Goal: Find specific page/section

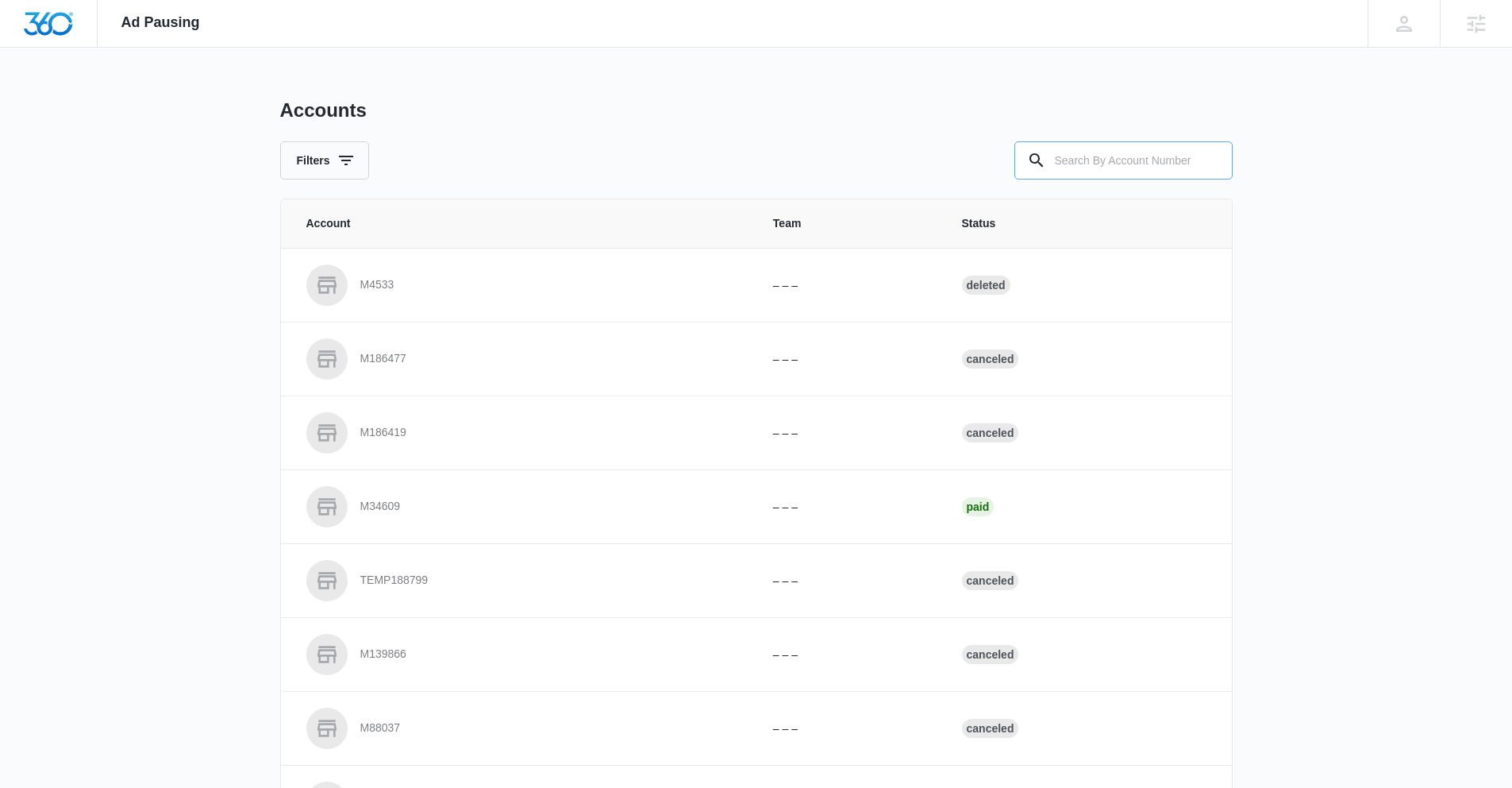
click at [1152, 166] on input "text" at bounding box center [1124, 160] width 218 height 38
paste input "M171883"
type input "M171883"
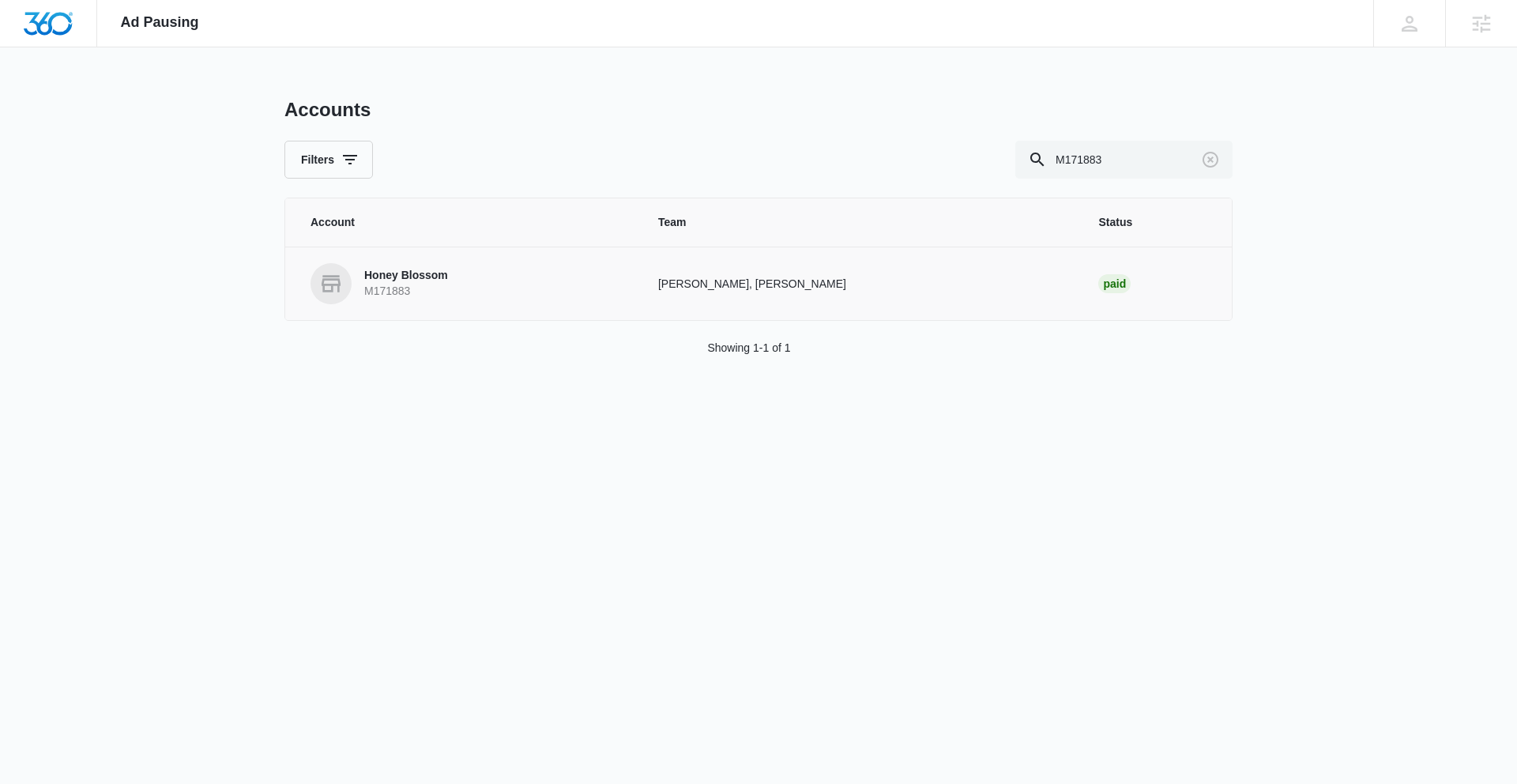
click at [412, 277] on p "Honey Blossom" at bounding box center [406, 276] width 84 height 16
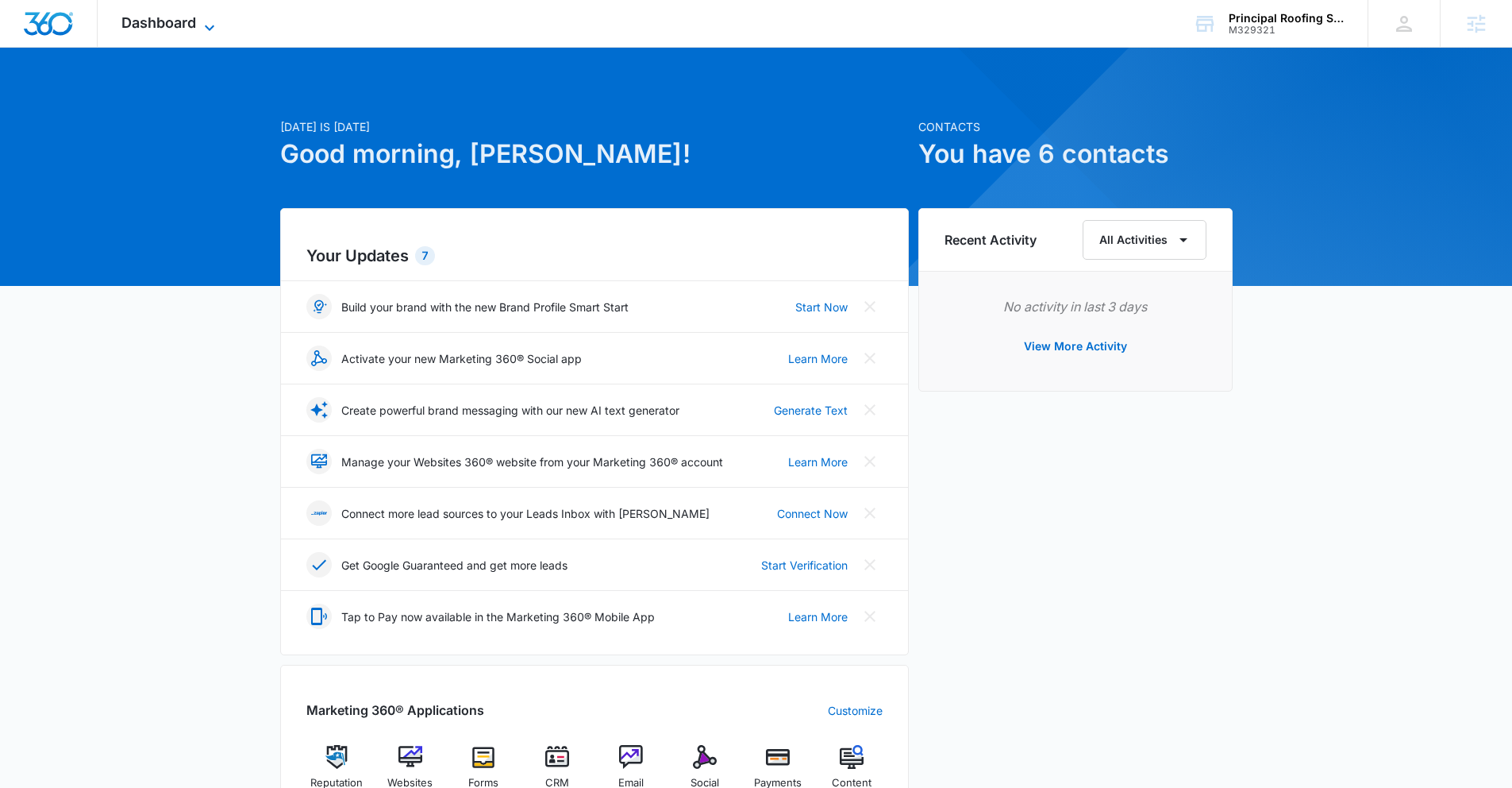
click at [206, 28] on icon at bounding box center [210, 28] width 19 height 19
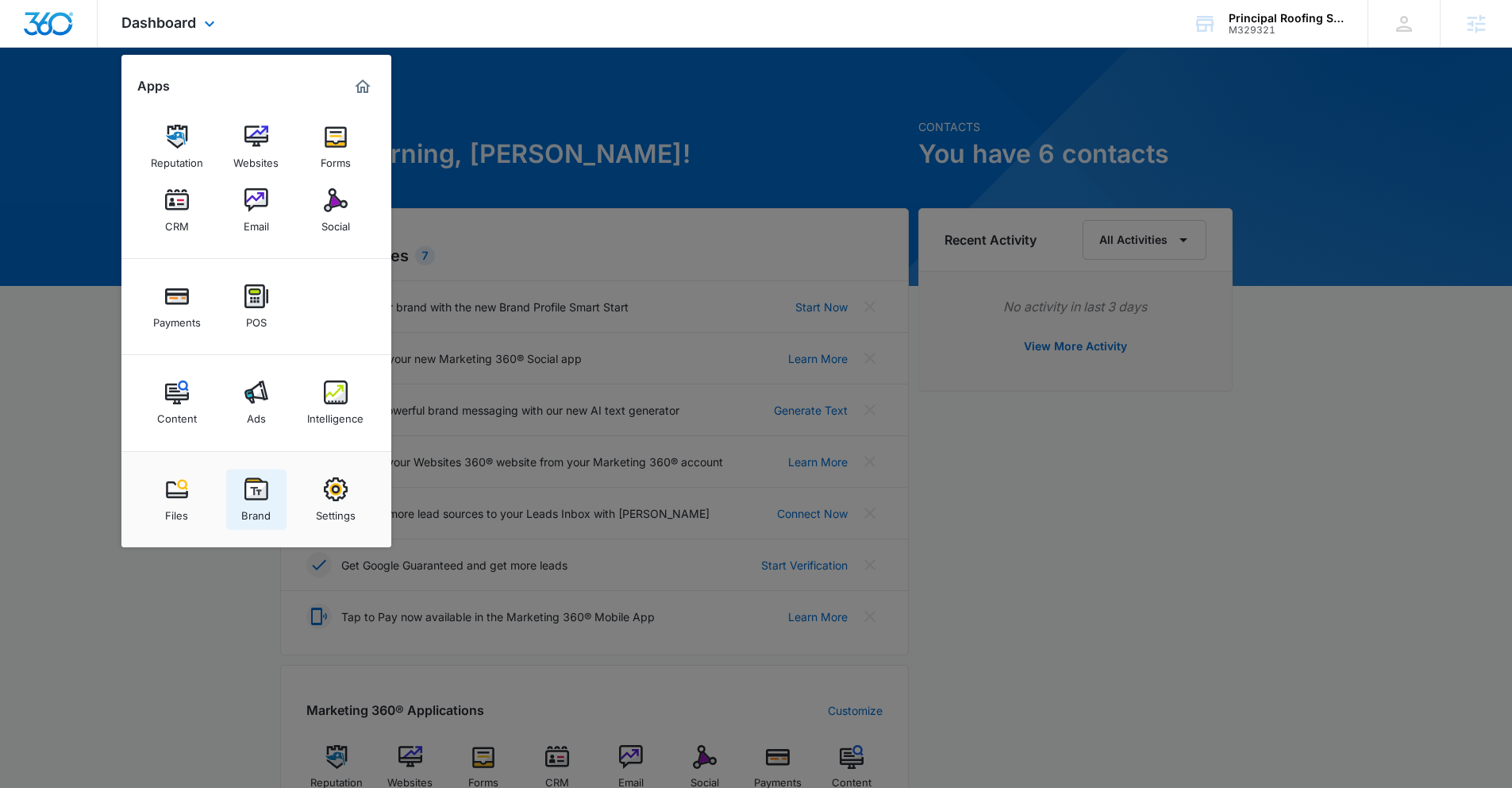
click at [252, 492] on img at bounding box center [256, 489] width 24 height 24
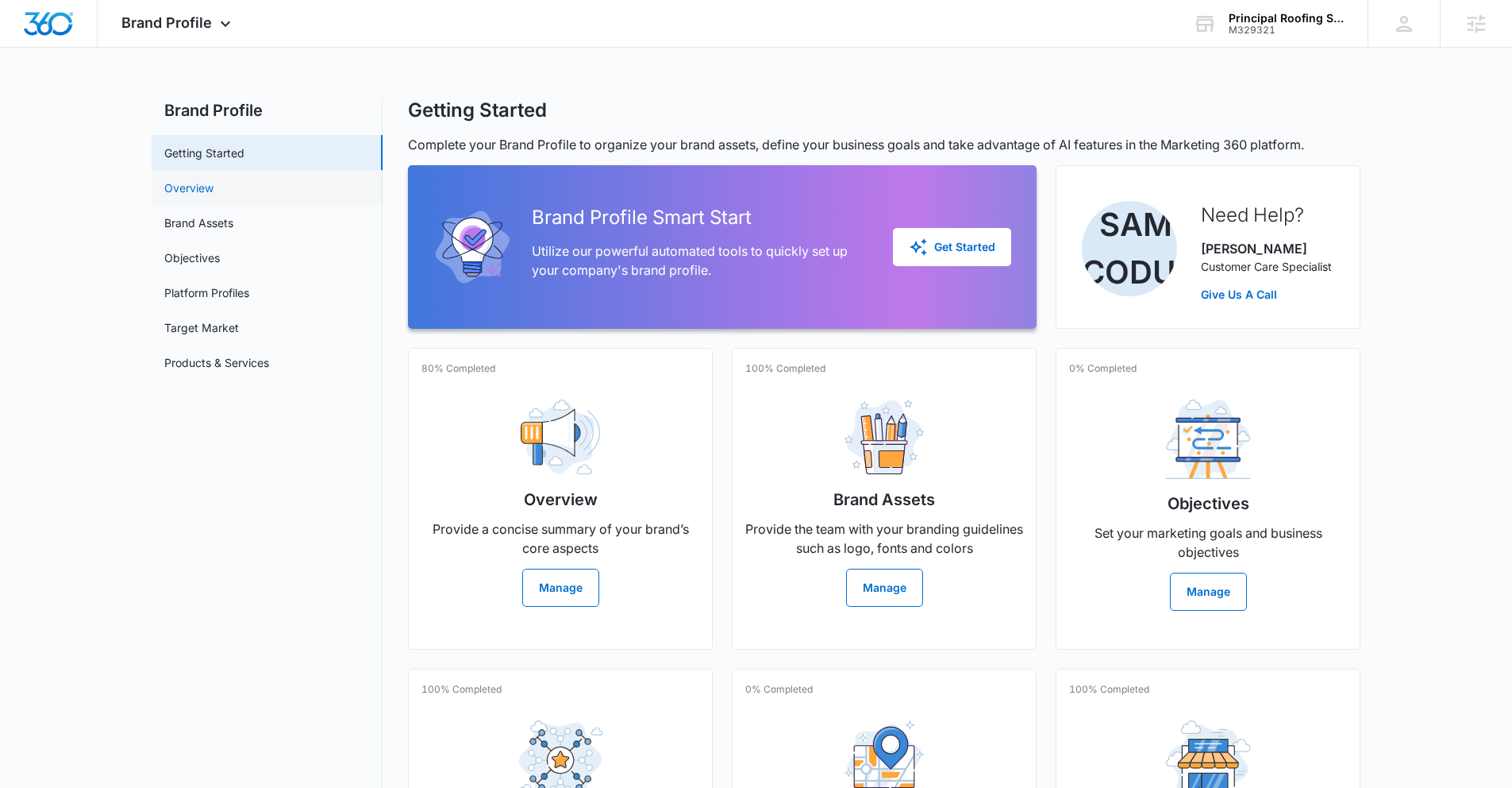
click at [214, 191] on link "Overview" at bounding box center [188, 187] width 49 height 16
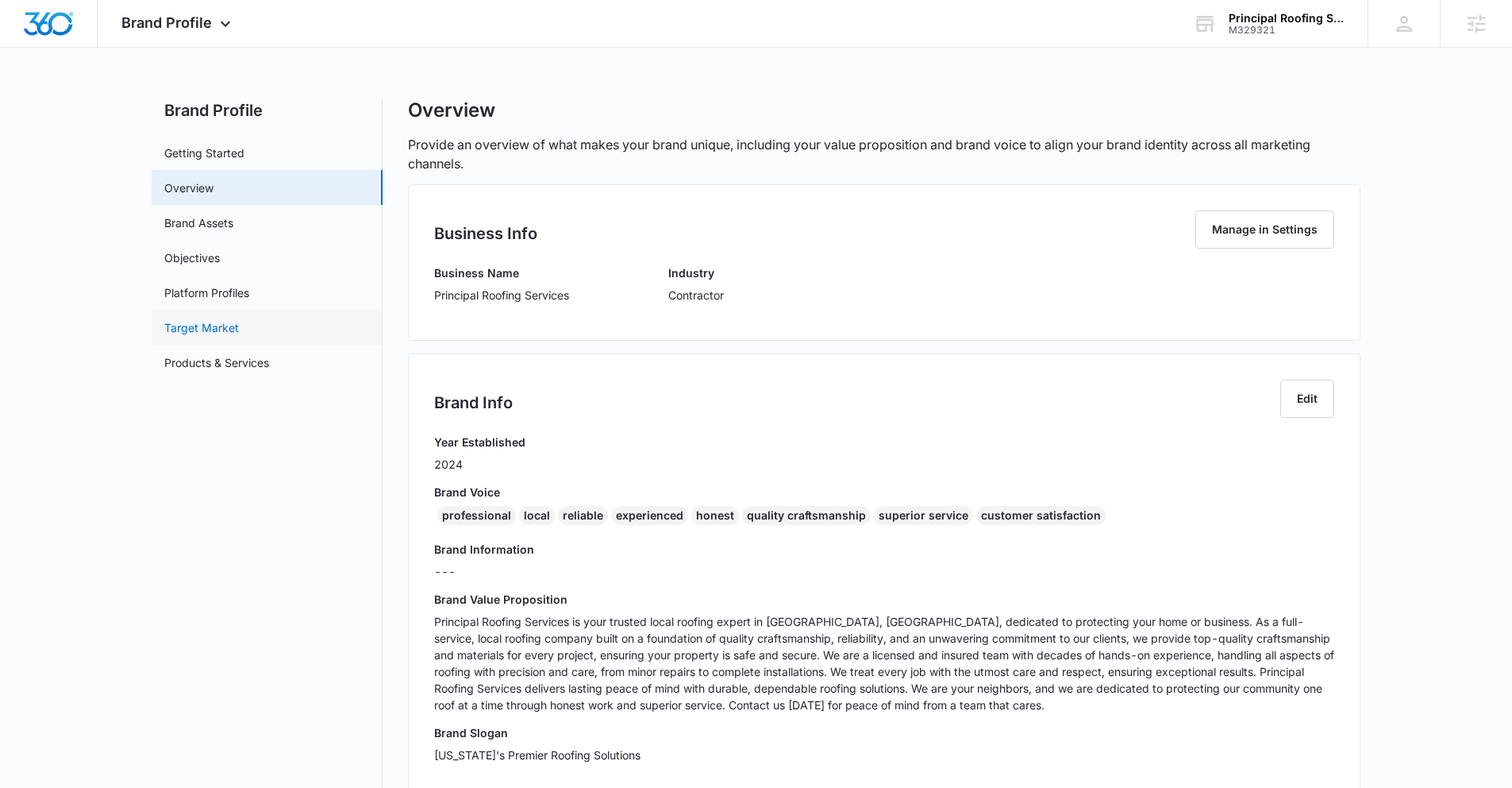
click at [210, 327] on link "Target Market" at bounding box center [201, 327] width 75 height 16
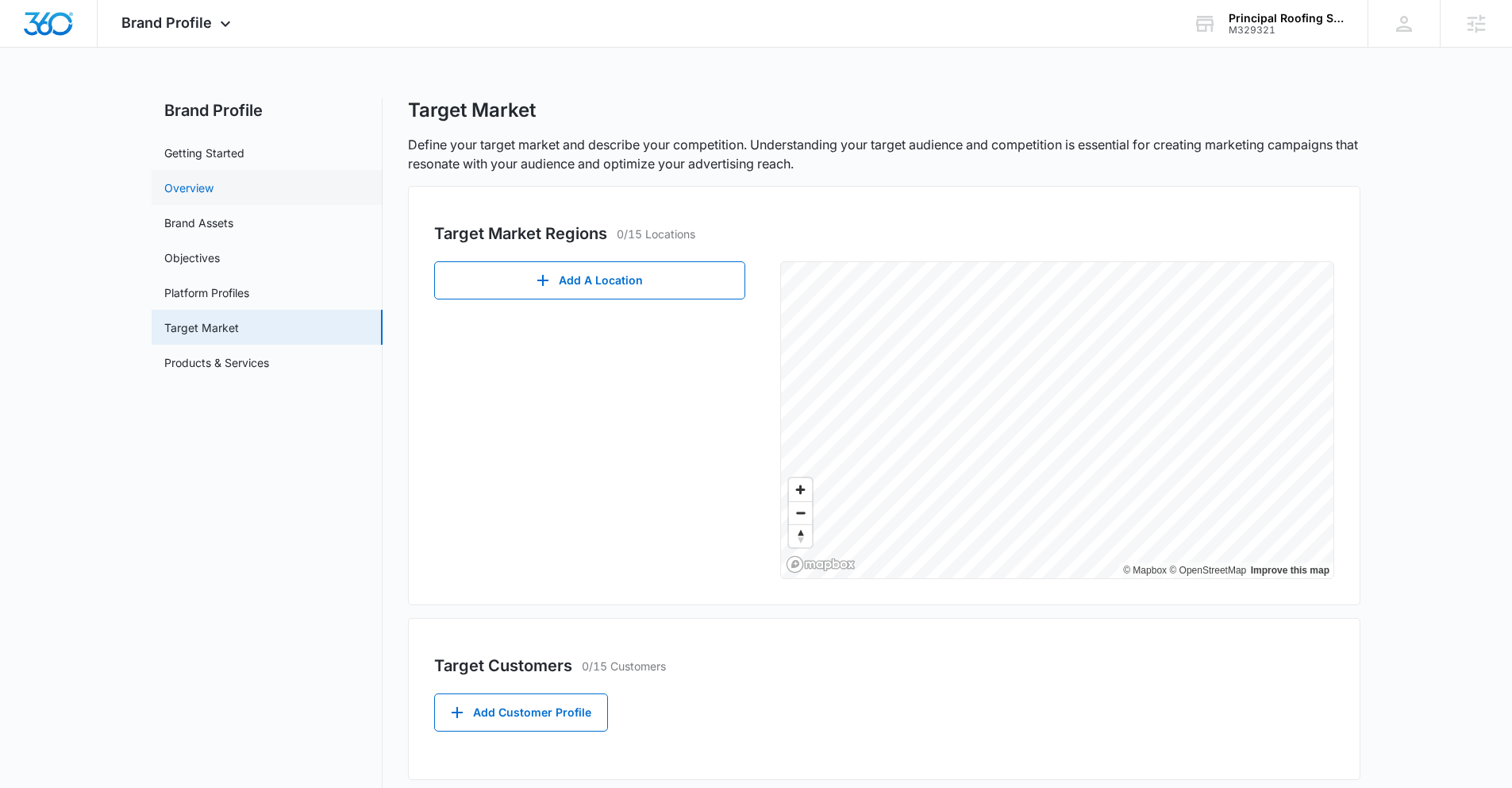
click at [208, 194] on link "Overview" at bounding box center [188, 187] width 49 height 16
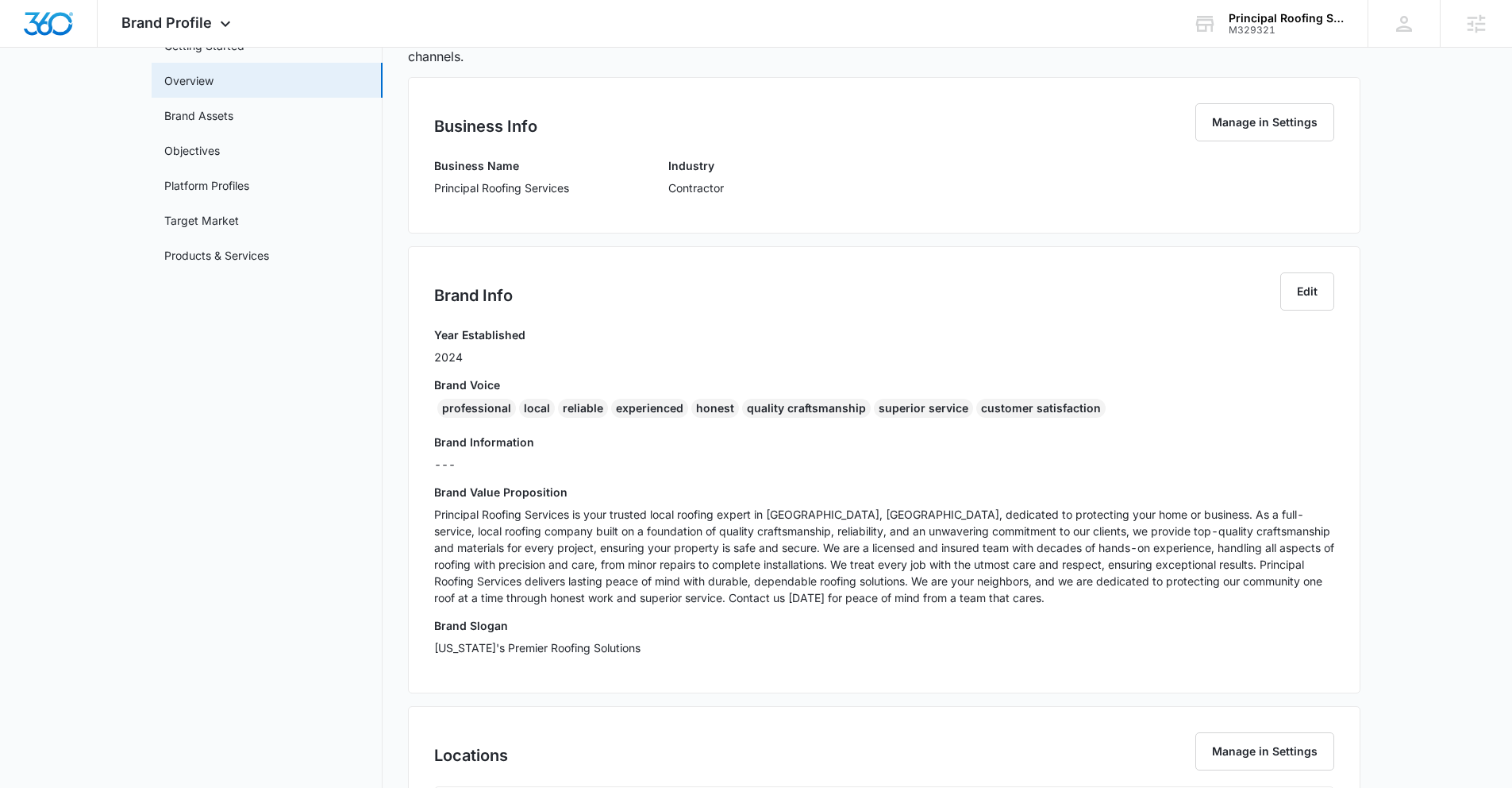
scroll to position [110, 0]
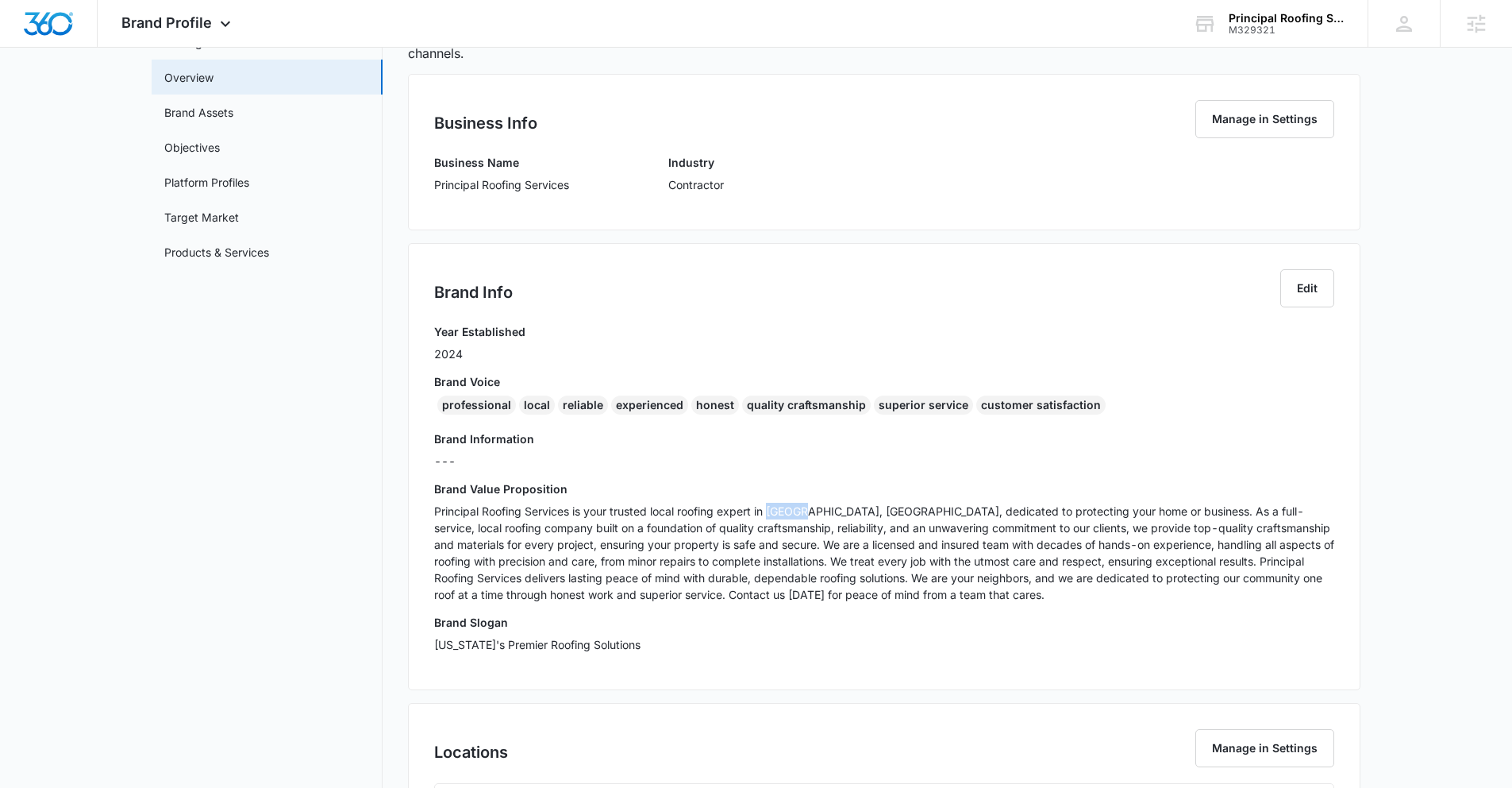
drag, startPoint x: 787, startPoint y: 513, endPoint x: 770, endPoint y: 512, distance: 17.0
click at [770, 512] on p "Principal Roofing Services is your trusted local roofing expert in [GEOGRAPHIC_…" at bounding box center [883, 552] width 900 height 100
copy p "Easton"
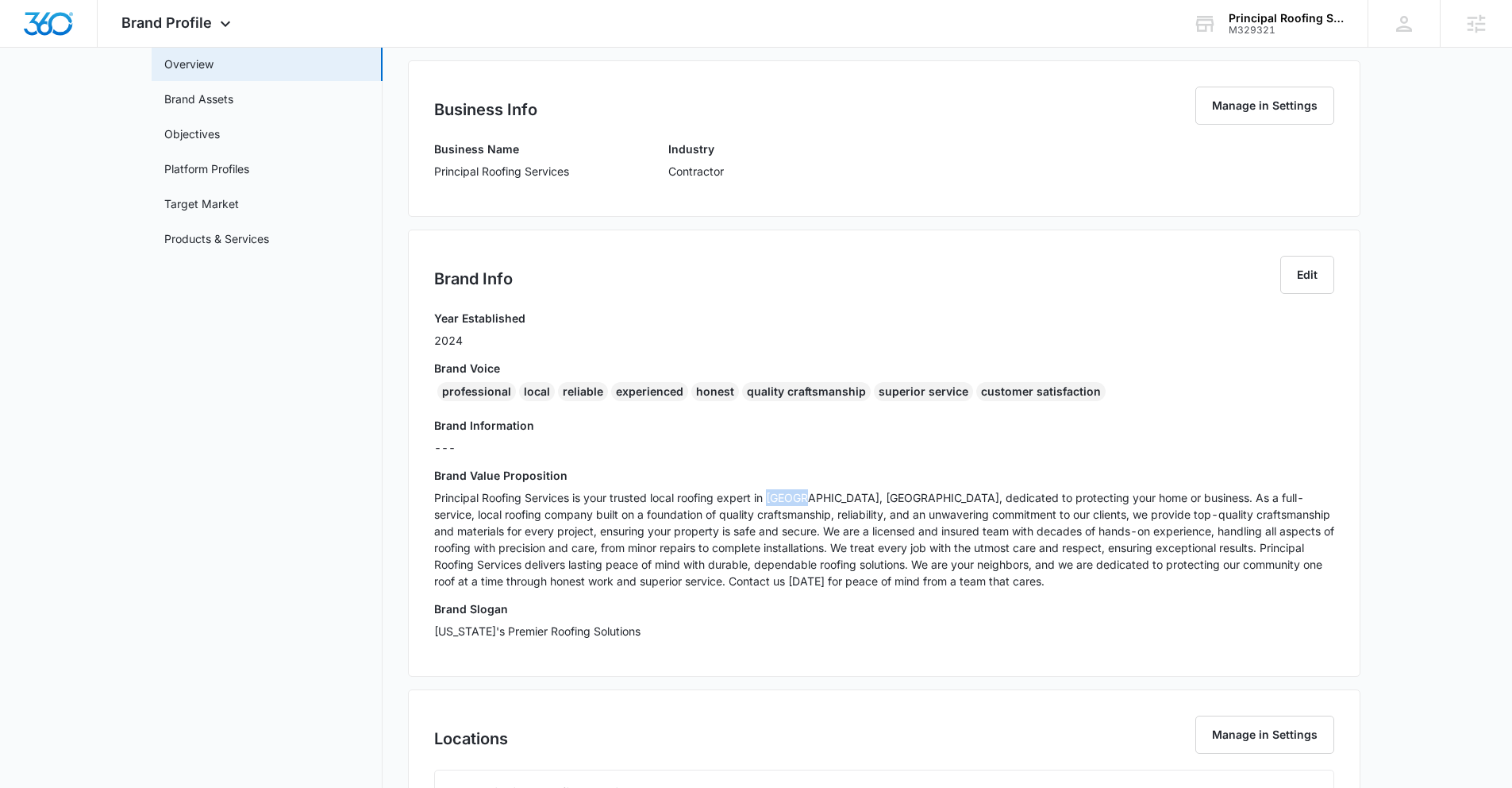
scroll to position [29, 0]
